Goal: Check status

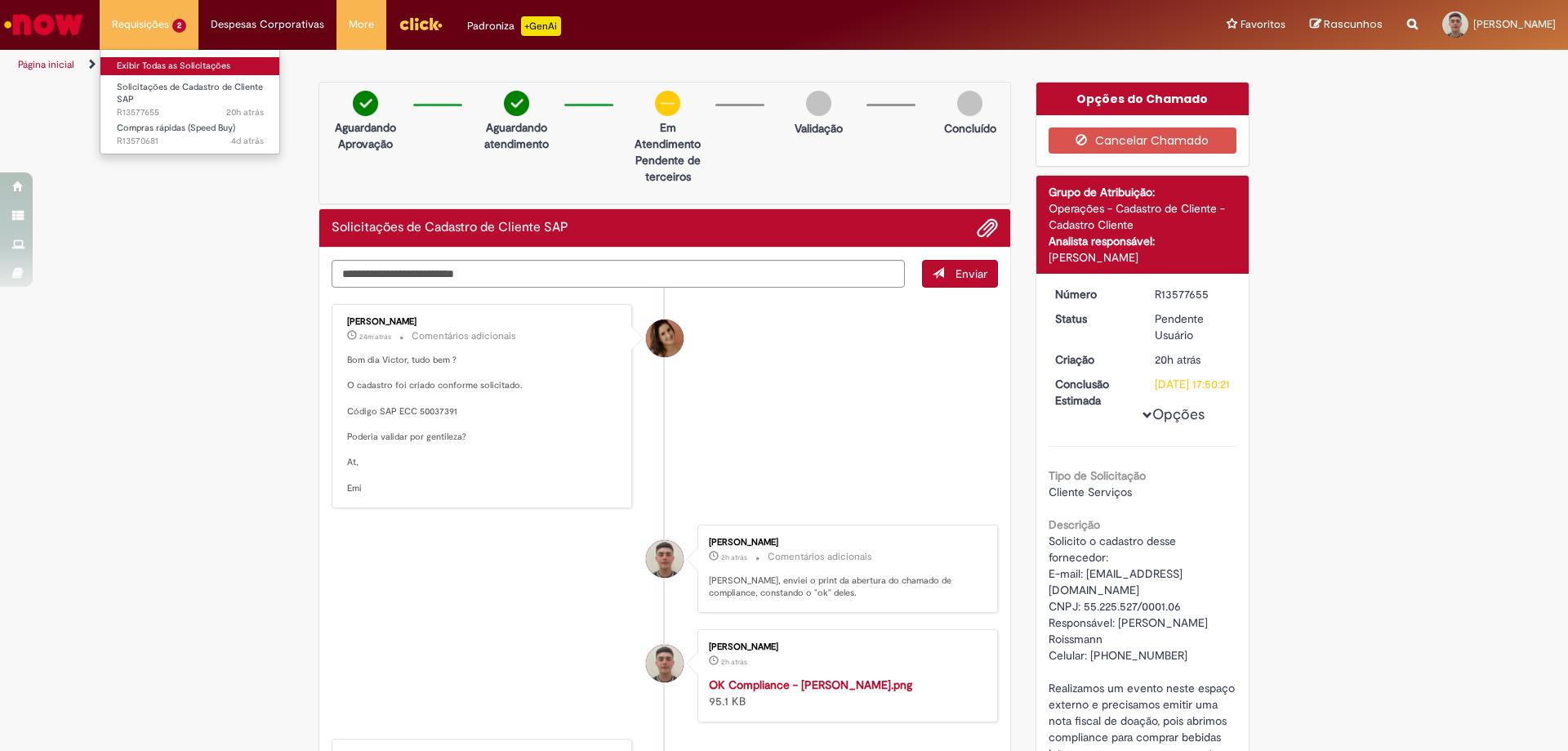
click at [170, 64] on link "Exibir Todas as Solicitações" at bounding box center [190, 67] width 179 height 18
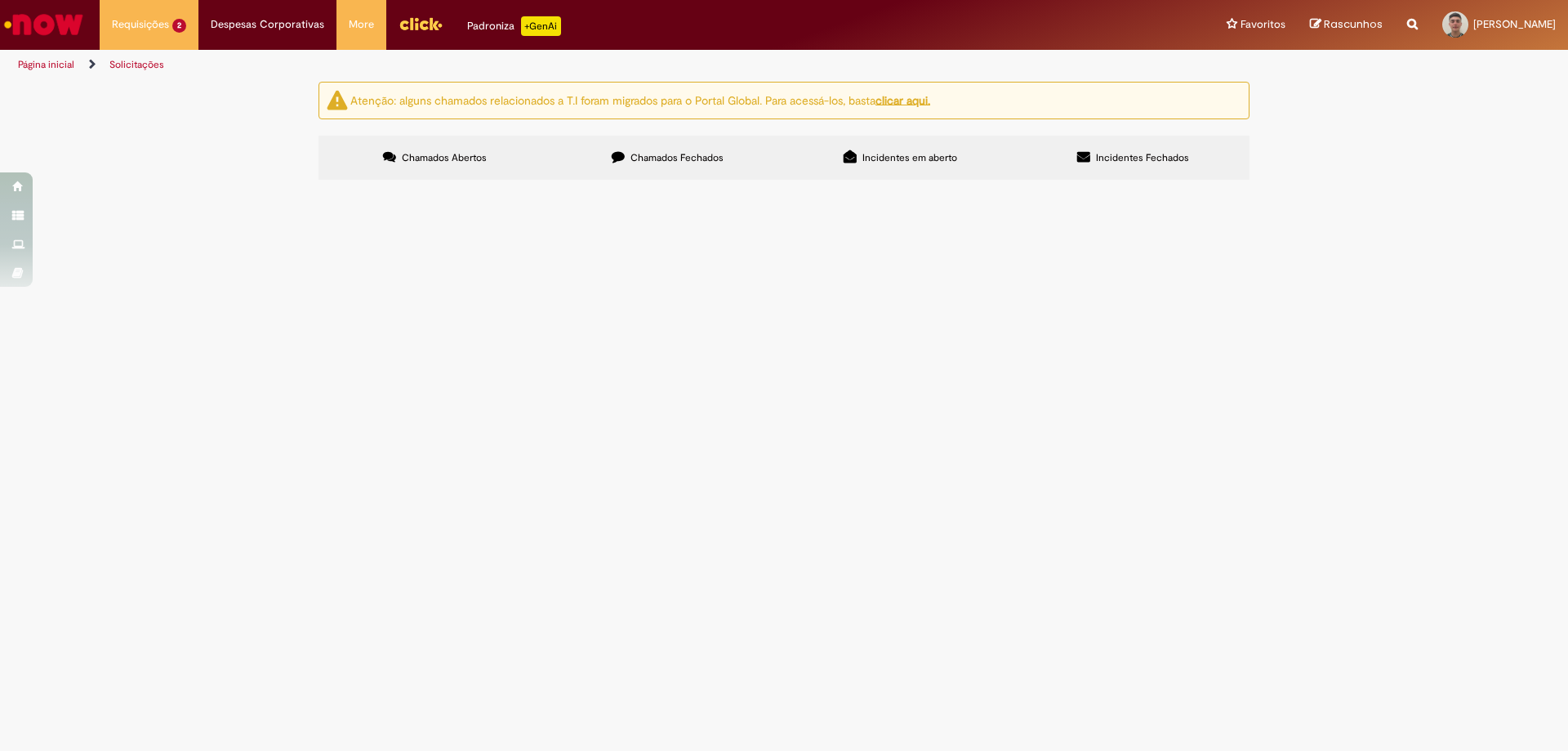
click at [0, 0] on span "Solicito o cadastro desse fornecedor: E-mail: [EMAIL_ADDRESS][DOMAIN_NAME] CNPJ…" at bounding box center [0, 0] width 0 height 0
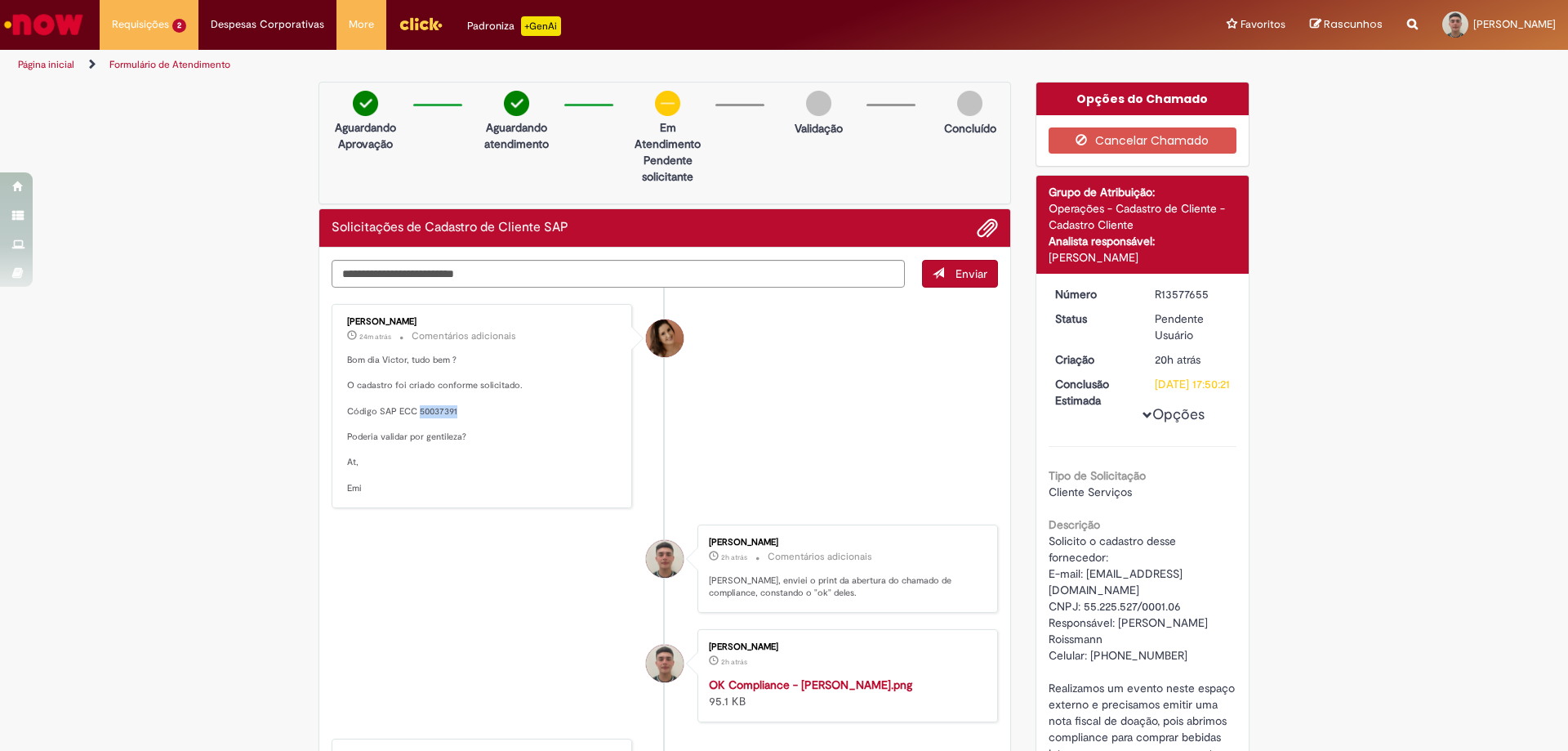
drag, startPoint x: 455, startPoint y: 409, endPoint x: 413, endPoint y: 412, distance: 42.1
click at [413, 412] on p "Bom dia Victor, tudo bem ? O cadastro foi criado conforme solicitado. Código SA…" at bounding box center [483, 424] width 272 height 141
copy p "50037391"
click at [405, 412] on p "Bom dia Victor, tudo bem ? O cadastro foi criado conforme solicitado. Código SA…" at bounding box center [483, 424] width 272 height 141
drag, startPoint x: 374, startPoint y: 413, endPoint x: 486, endPoint y: 415, distance: 112.0
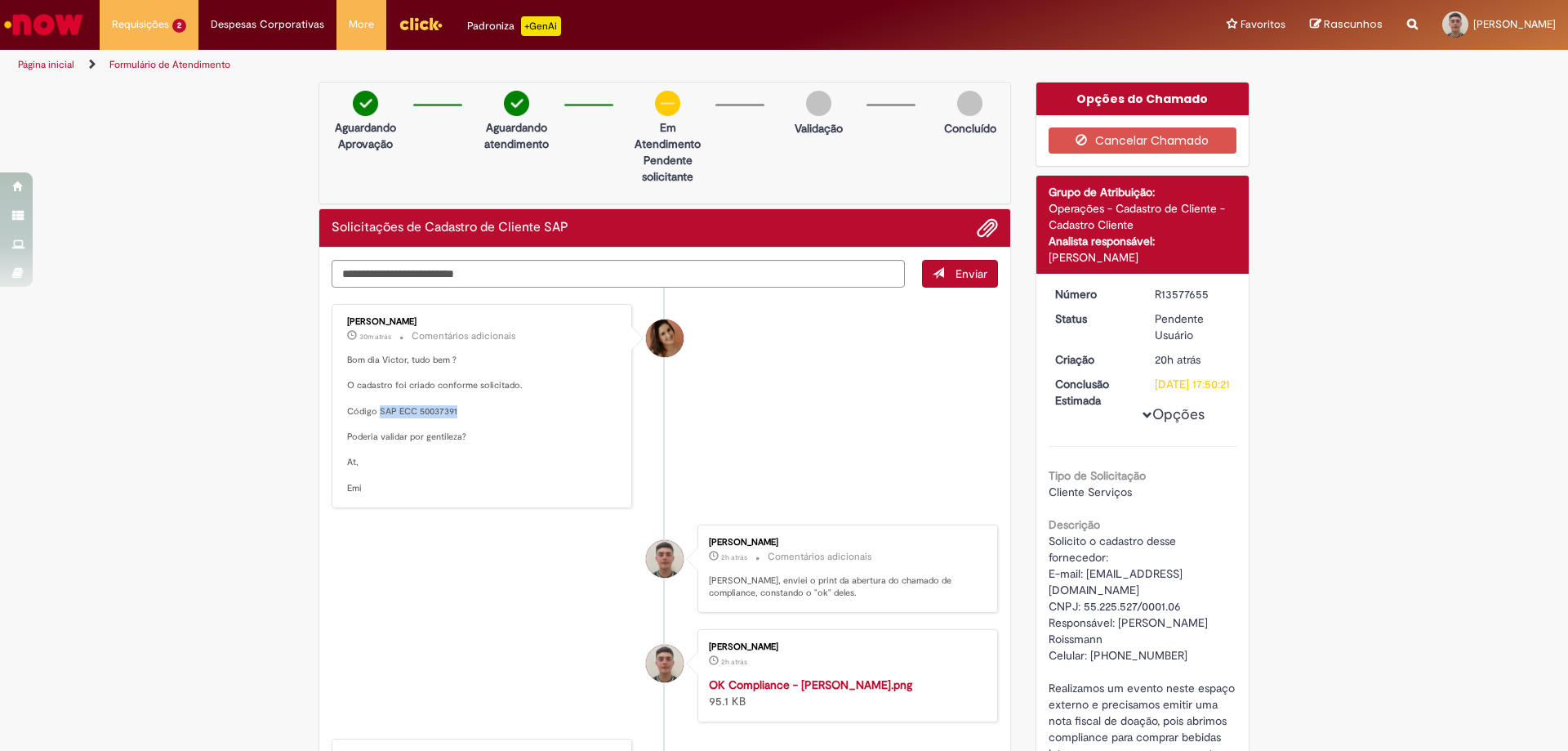
click at [486, 415] on p "Bom dia Victor, tudo bem ? O cadastro foi criado conforme solicitado. Código SA…" at bounding box center [483, 424] width 272 height 141
copy p "SAP ECC 50037391"
click at [410, 18] on img "Menu Cabeçalho" at bounding box center [421, 24] width 44 height 25
